Goal: Information Seeking & Learning: Learn about a topic

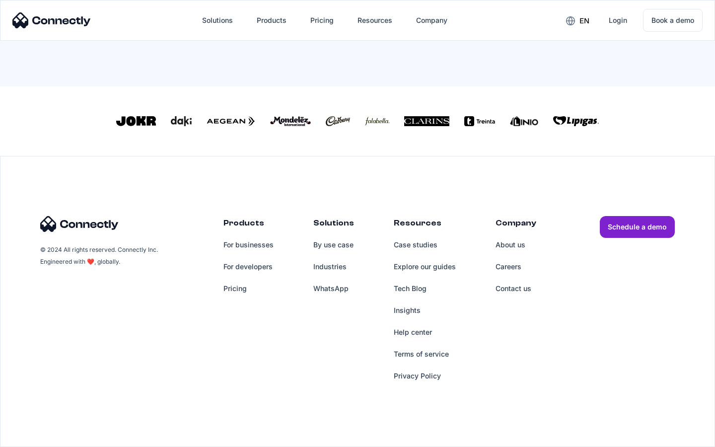
scroll to position [426, 0]
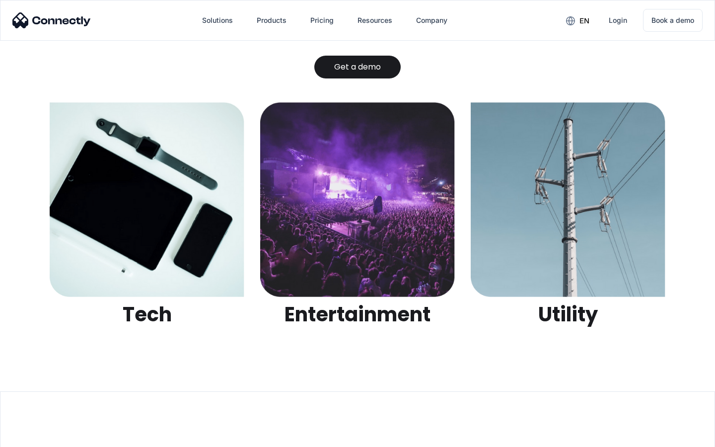
scroll to position [3132, 0]
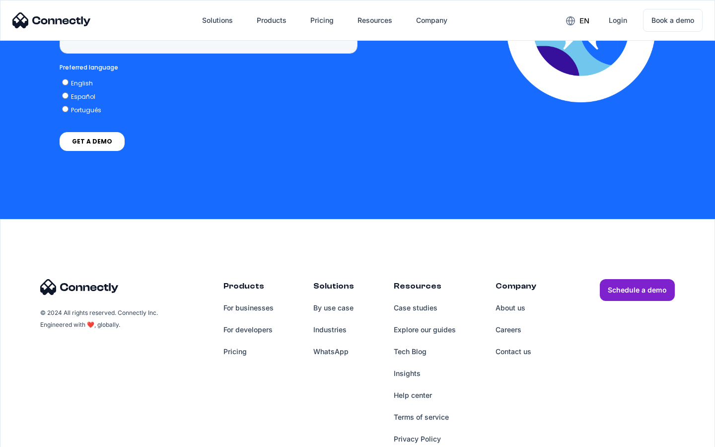
scroll to position [2519, 0]
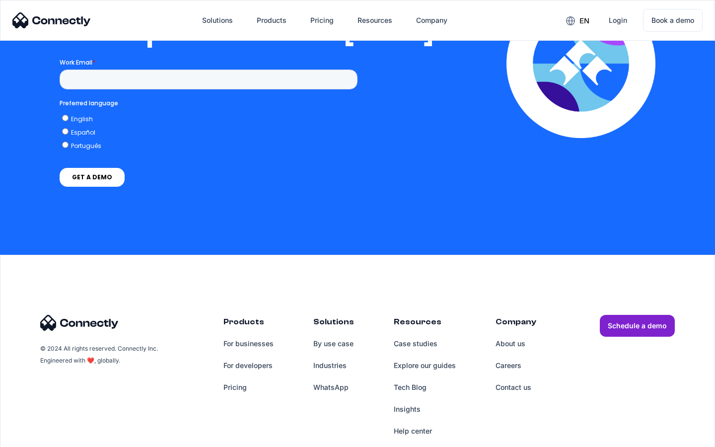
scroll to position [2019, 0]
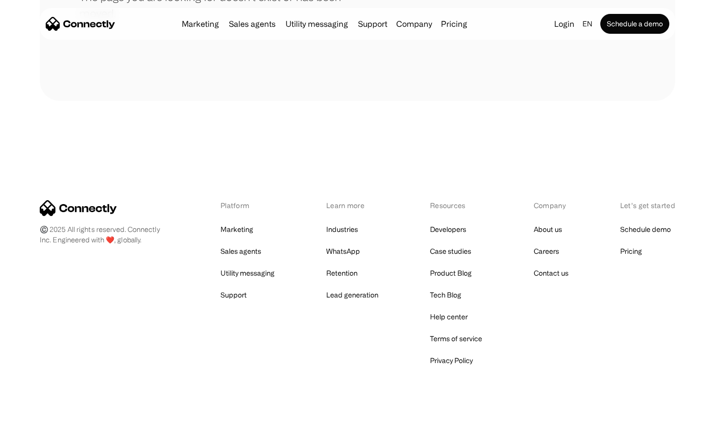
scroll to position [181, 0]
